Goal: Transaction & Acquisition: Book appointment/travel/reservation

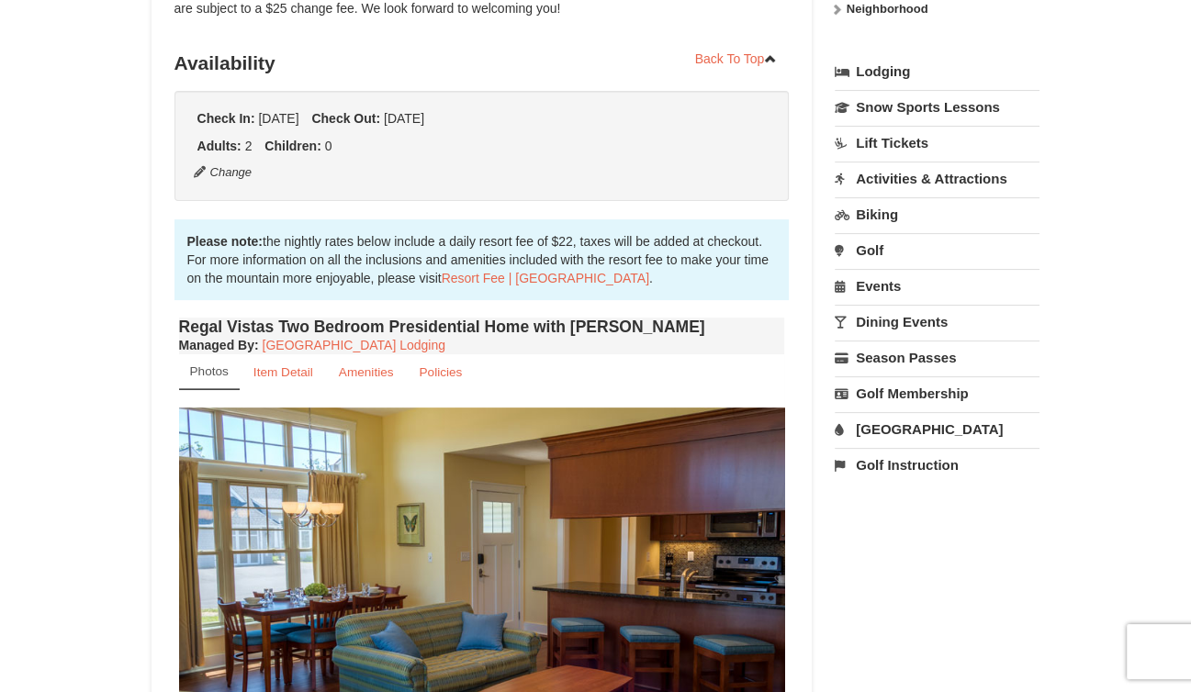
scroll to position [382, 0]
click at [371, 360] on link "Amenities" at bounding box center [366, 371] width 79 height 36
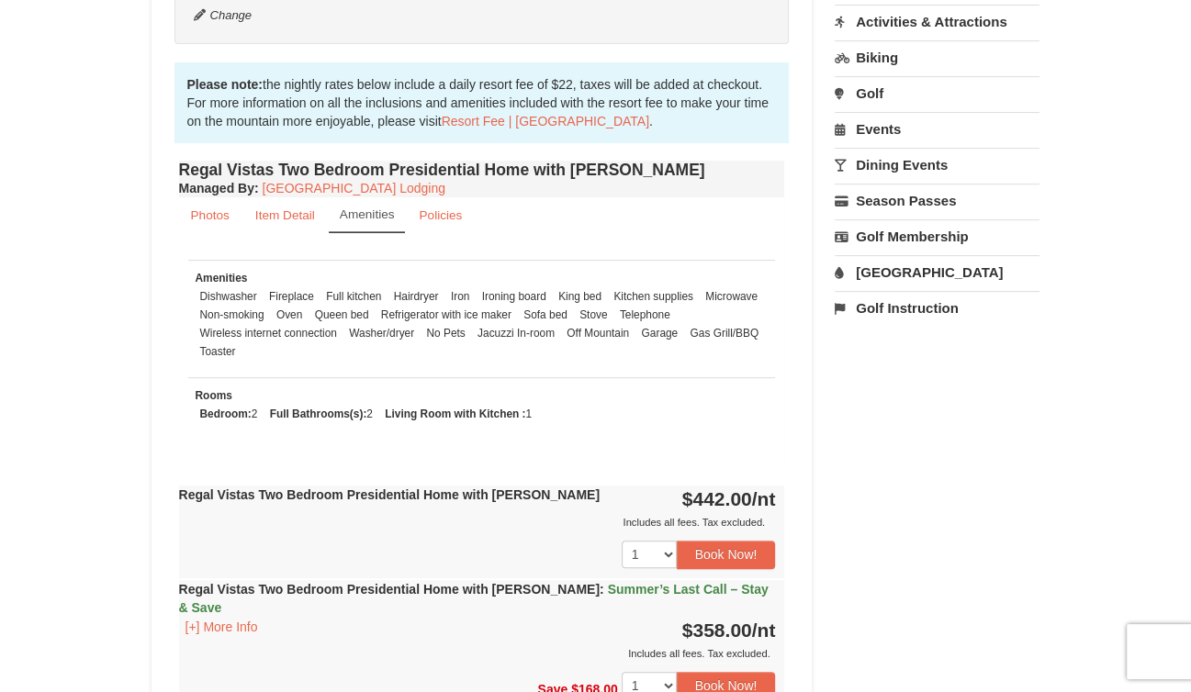
scroll to position [537, 0]
click at [281, 209] on small "Item Detail" at bounding box center [285, 216] width 60 height 14
